Goal: Information Seeking & Learning: Learn about a topic

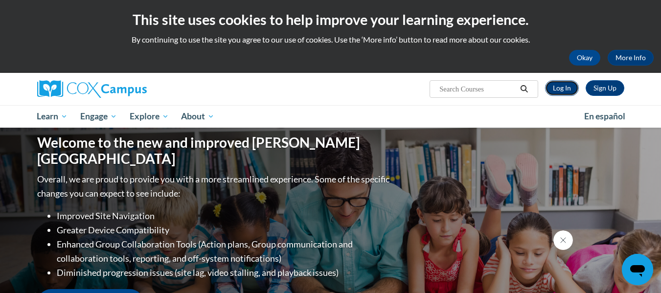
click at [571, 89] on link "Log In" at bounding box center [562, 88] width 34 height 16
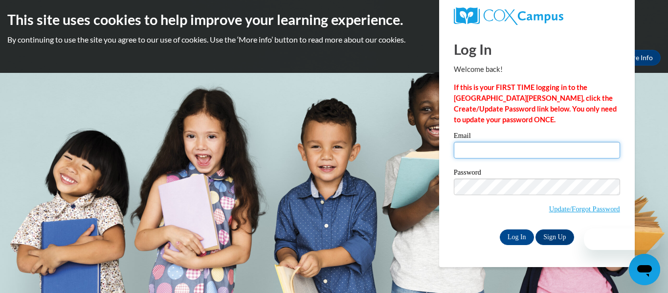
type input "Weissal@wauwatosa.k12.wi.us"
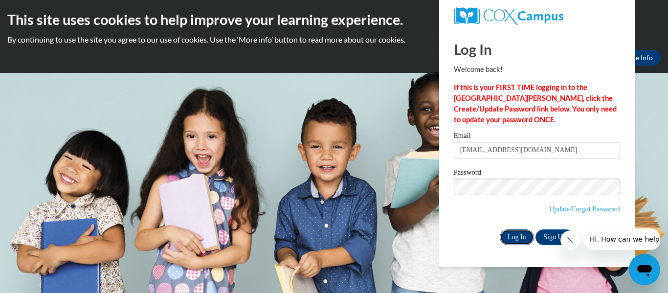
click at [505, 231] on input "Log In" at bounding box center [517, 237] width 34 height 16
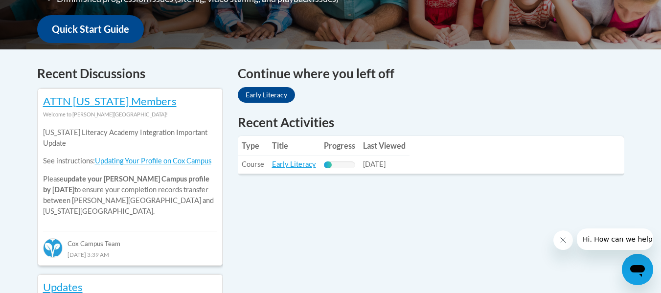
scroll to position [368, 0]
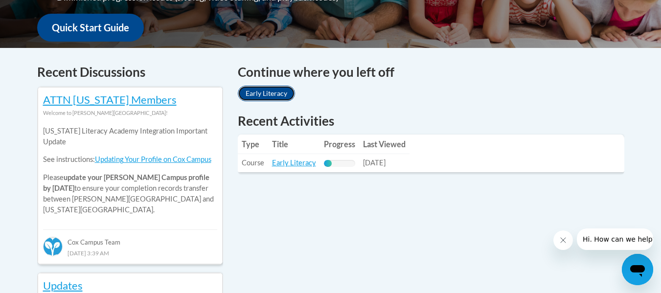
click at [265, 90] on link "Early Literacy" at bounding box center [266, 94] width 57 height 16
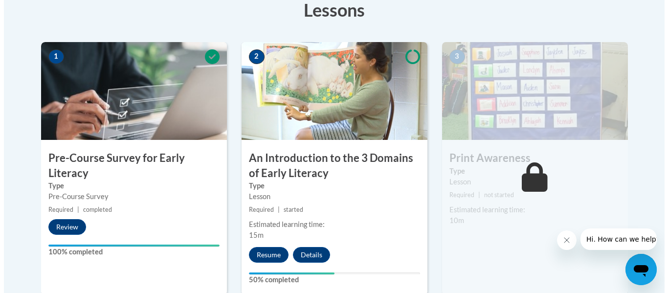
scroll to position [293, 0]
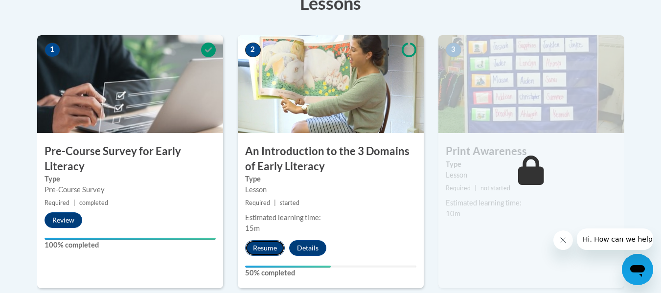
click at [259, 249] on button "Resume" at bounding box center [265, 248] width 40 height 16
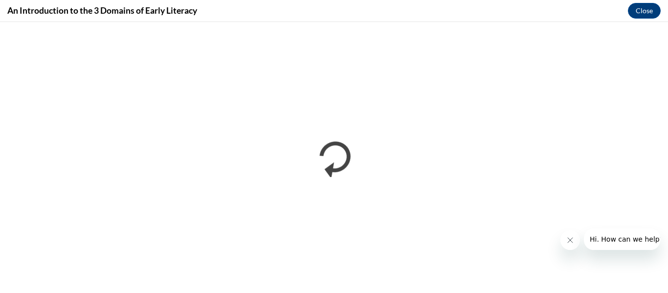
scroll to position [0, 0]
click at [645, 6] on button "Close" at bounding box center [644, 11] width 33 height 16
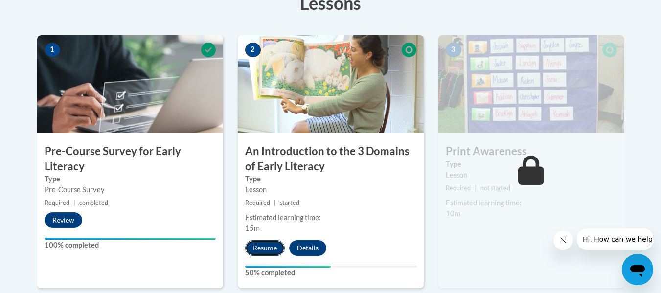
click at [269, 245] on button "Resume" at bounding box center [265, 248] width 40 height 16
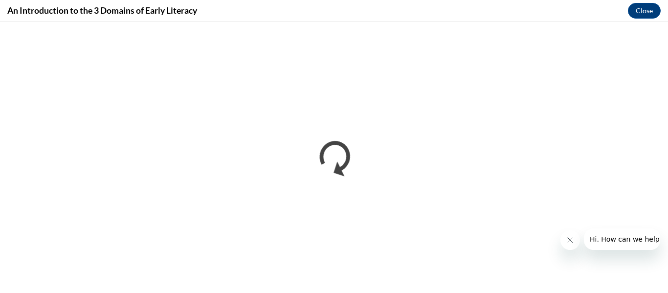
click at [568, 243] on icon "Close message from company" at bounding box center [570, 240] width 8 height 8
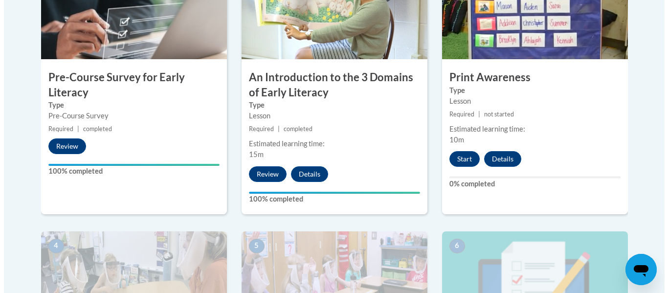
scroll to position [367, 0]
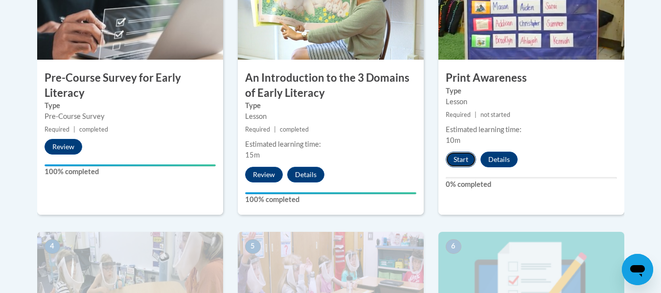
click at [459, 156] on button "Start" at bounding box center [460, 160] width 30 height 16
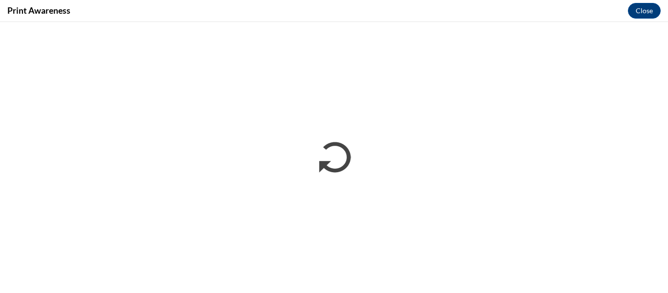
scroll to position [0, 0]
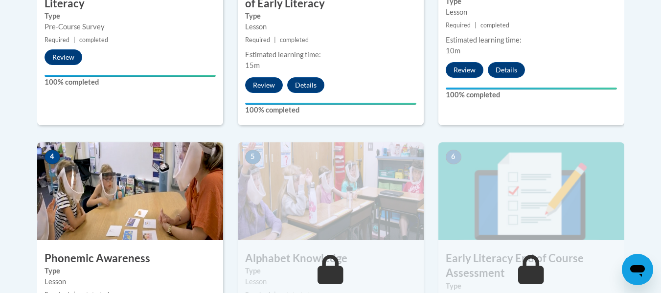
scroll to position [457, 0]
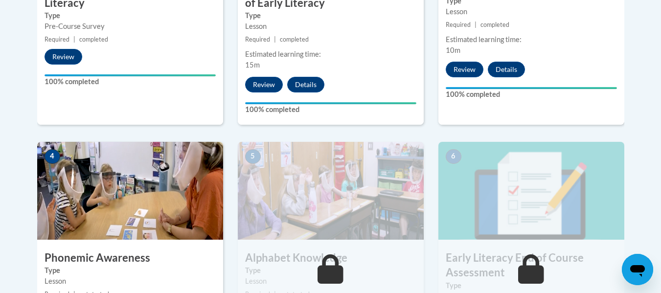
click at [190, 206] on img at bounding box center [130, 191] width 186 height 98
click at [149, 216] on img at bounding box center [130, 191] width 186 height 98
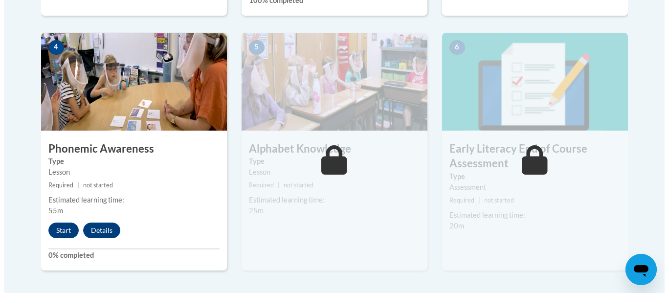
scroll to position [566, 0]
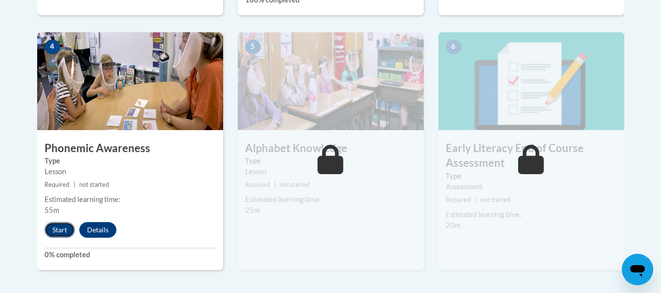
click at [66, 229] on button "Start" at bounding box center [59, 230] width 30 height 16
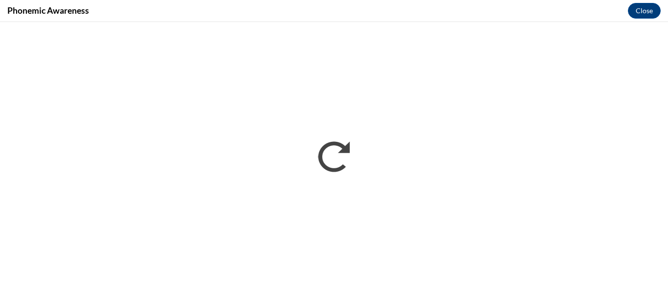
scroll to position [0, 0]
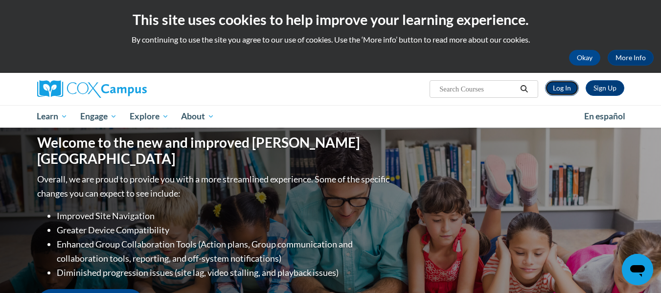
click at [568, 86] on link "Log In" at bounding box center [562, 88] width 34 height 16
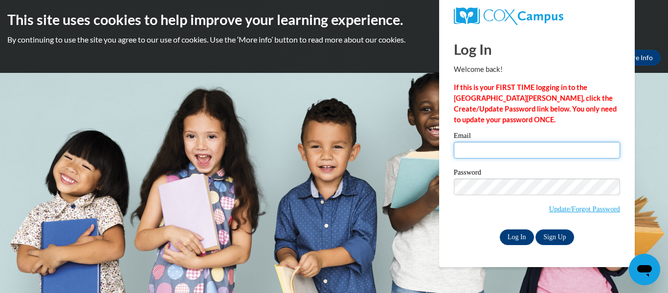
type input "[EMAIL_ADDRESS][DOMAIN_NAME]"
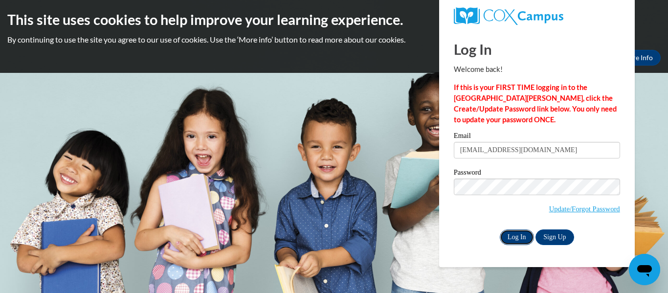
click at [516, 239] on input "Log In" at bounding box center [517, 237] width 34 height 16
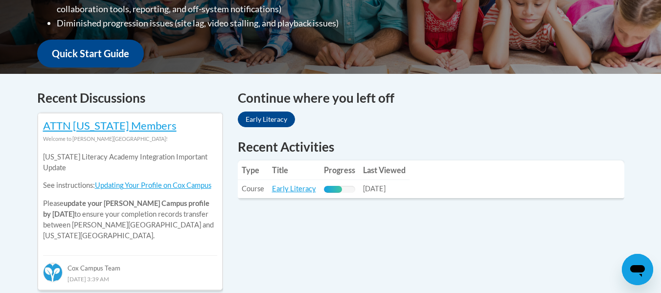
scroll to position [343, 0]
click at [278, 120] on link "Early Literacy" at bounding box center [266, 119] width 57 height 16
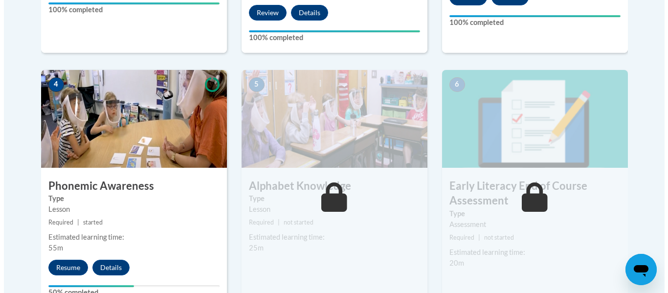
scroll to position [529, 0]
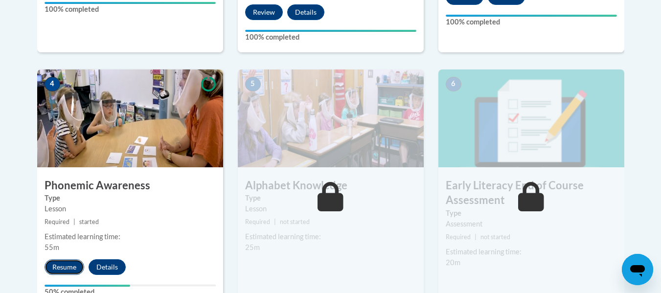
click at [58, 269] on button "Resume" at bounding box center [64, 267] width 40 height 16
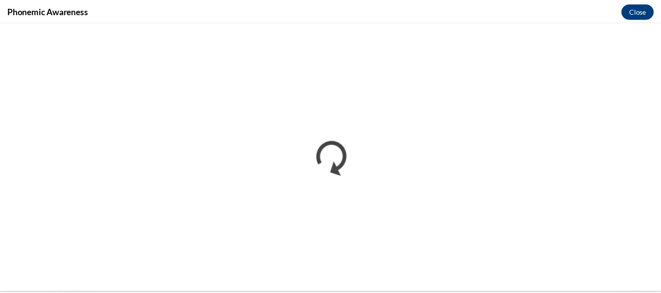
scroll to position [0, 0]
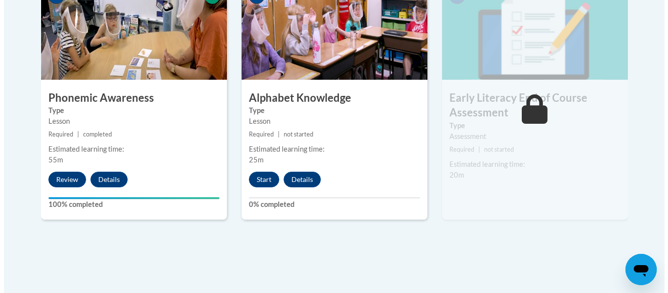
scroll to position [616, 0]
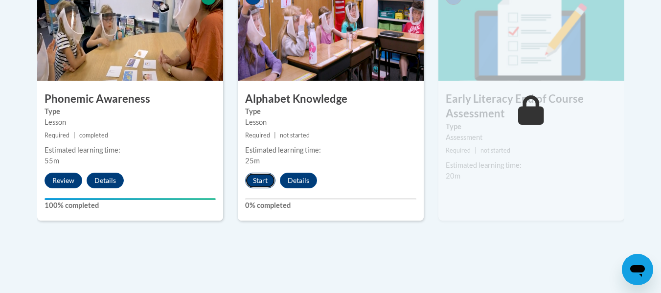
click at [258, 183] on button "Start" at bounding box center [260, 181] width 30 height 16
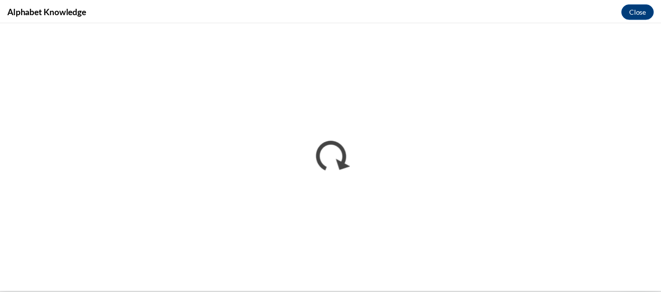
scroll to position [0, 0]
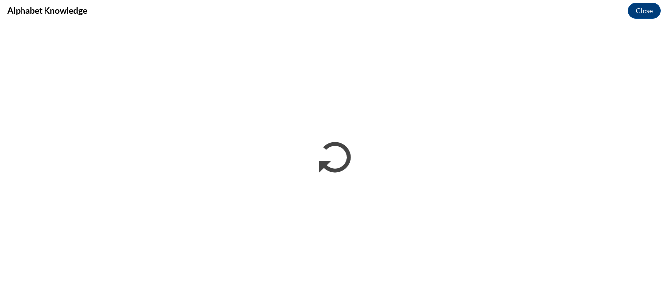
click at [637, 0] on div "Alphabet Knowledge Close" at bounding box center [334, 11] width 668 height 22
click at [636, 18] on button "Close" at bounding box center [644, 11] width 33 height 16
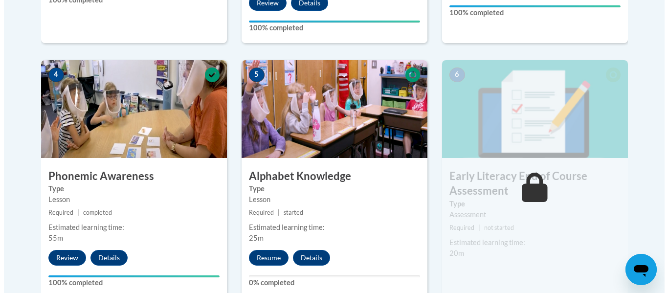
scroll to position [544, 0]
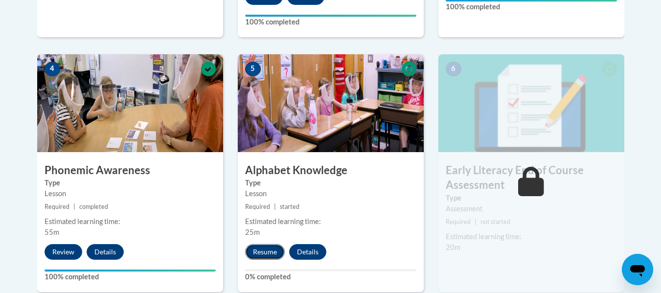
click at [267, 256] on button "Resume" at bounding box center [265, 252] width 40 height 16
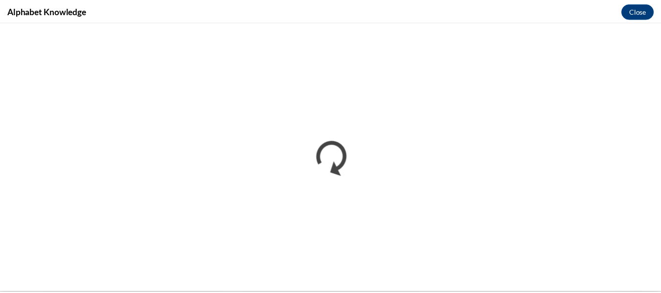
scroll to position [0, 0]
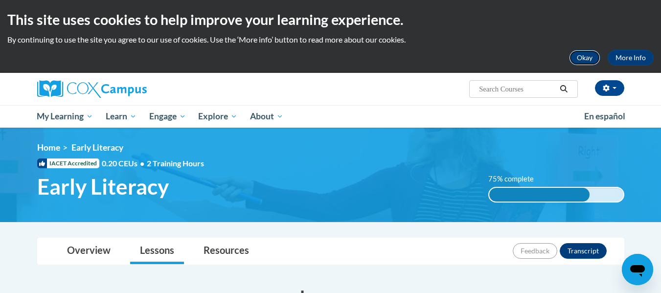
click at [591, 61] on button "Okay" at bounding box center [584, 58] width 31 height 16
